Goal: Information Seeking & Learning: Learn about a topic

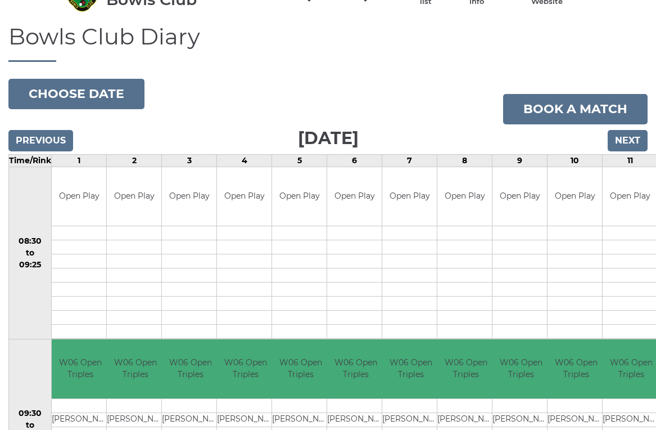
scroll to position [62, 0]
click at [97, 100] on button "Choose date" at bounding box center [76, 94] width 136 height 30
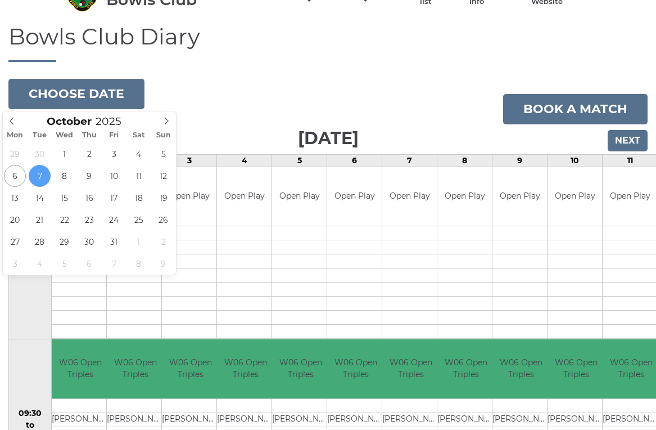
type input "2025-10-06"
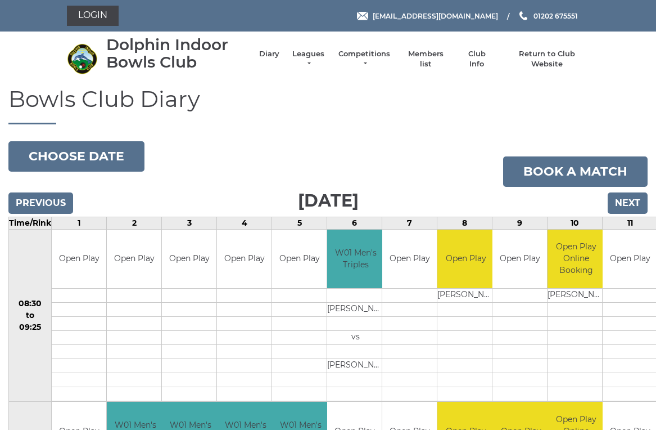
click at [322, 58] on link "Leagues" at bounding box center [308, 59] width 35 height 20
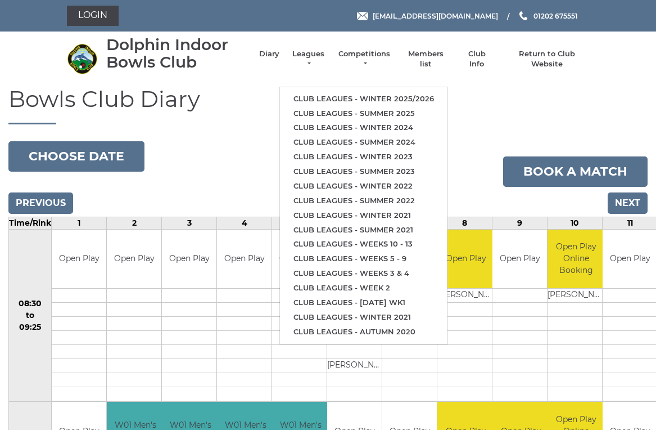
click at [399, 94] on link "Club leagues - Winter 2025/2026" at bounding box center [364, 99] width 168 height 15
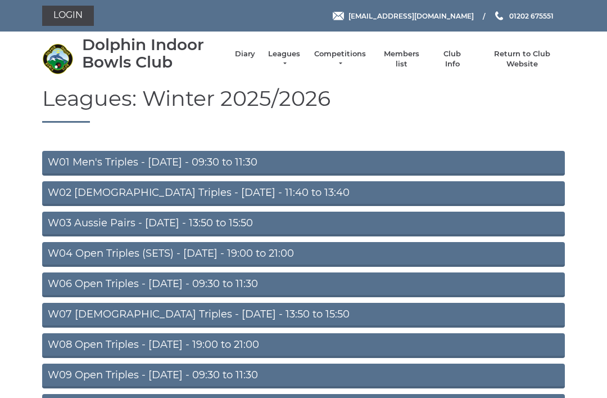
click at [256, 189] on link "W02 Ladies Triples - Monday - 11:40 to 13:40" at bounding box center [303, 193] width 523 height 25
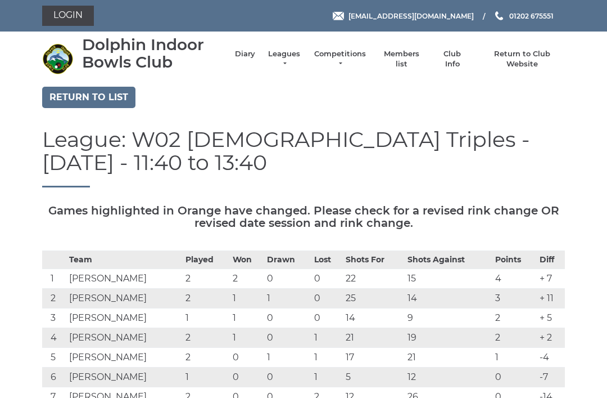
click at [101, 98] on link "Return to list" at bounding box center [88, 97] width 93 height 21
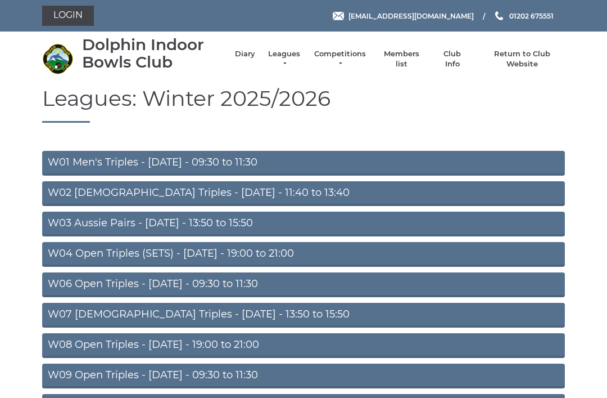
click at [169, 259] on link "W04 Open Triples (SETS) - [DATE] - 19:00 to 21:00" at bounding box center [303, 254] width 523 height 25
